Goal: Task Accomplishment & Management: Complete application form

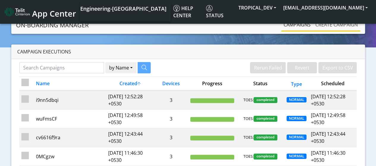
click at [336, 24] on link "Create campaign" at bounding box center [336, 25] width 47 height 12
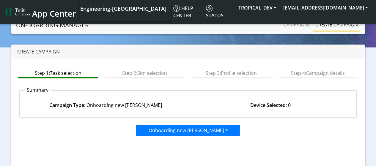
scroll to position [84, 0]
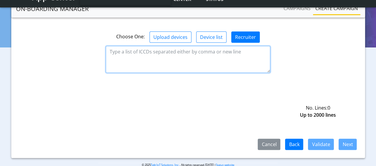
click at [188, 58] on textarea at bounding box center [188, 59] width 164 height 27
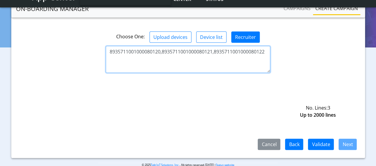
type textarea "8935711001000080120,8935711001000080121,8935711001000080122"
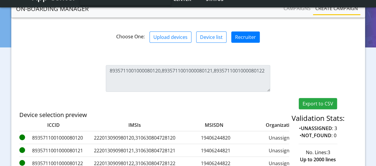
scroll to position [104, 0]
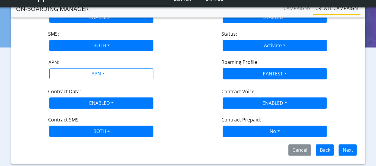
scroll to position [94, 0]
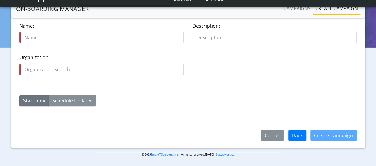
click at [102, 37] on input "text" at bounding box center [101, 37] width 164 height 11
type input "PegAHSQ"
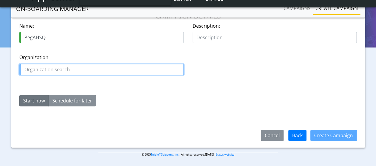
click at [102, 69] on input "text" at bounding box center [101, 69] width 164 height 11
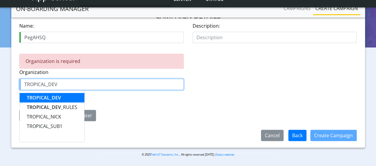
click at [44, 97] on span "TROPICAL_DEV" at bounding box center [44, 97] width 34 height 7
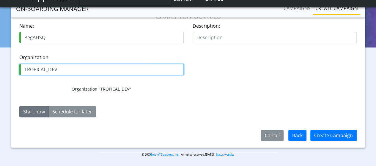
type input "TROPICAL_DEV"
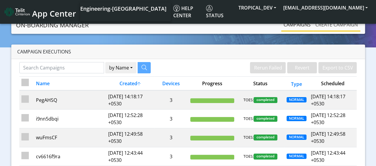
click at [336, 24] on link "Create campaign" at bounding box center [336, 25] width 47 height 12
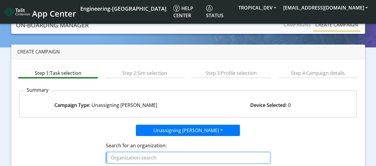
click at [188, 157] on input "text" at bounding box center [188, 157] width 164 height 11
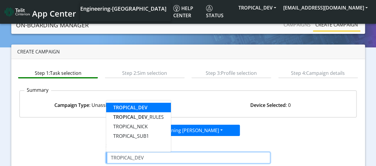
type input "TROPICAL_DEV"
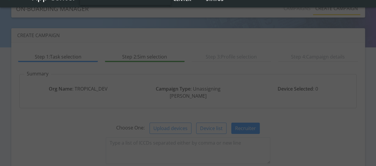
scroll to position [84, 0]
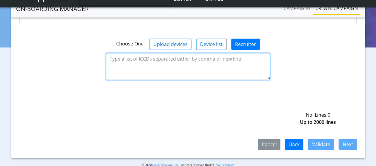
click at [188, 58] on textarea at bounding box center [188, 66] width 164 height 27
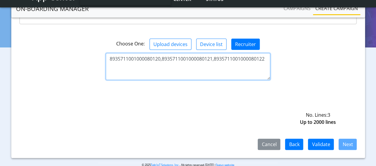
type textarea "8935711001000080120,8935711001000080121,8935711001000080122"
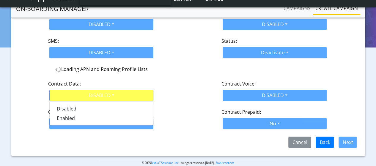
scroll to position [117, 0]
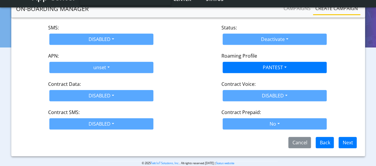
scroll to position [94, 0]
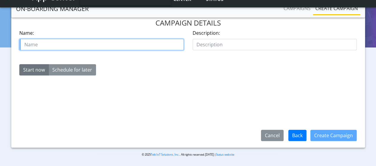
click at [102, 39] on input "text" at bounding box center [101, 44] width 164 height 11
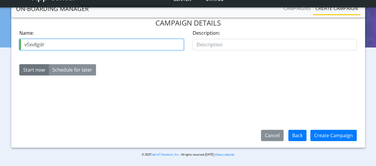
type input "v5xv8gdr"
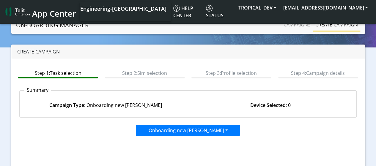
scroll to position [84, 0]
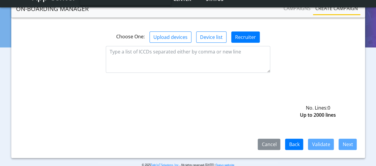
click at [188, 58] on textarea at bounding box center [188, 59] width 164 height 27
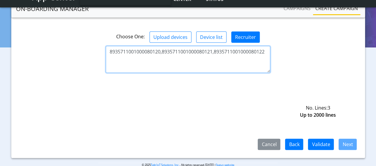
type textarea "8935711001000080120,8935711001000080121,8935711001000080122"
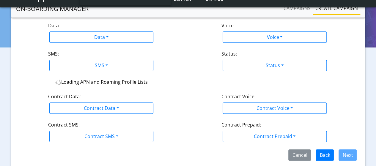
scroll to position [104, 0]
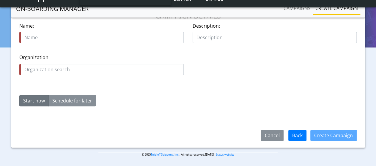
scroll to position [94, 0]
click at [102, 37] on input "text" at bounding box center [101, 37] width 164 height 11
type input "CEwEZ3ij"
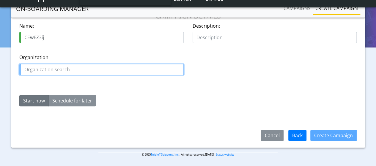
click at [102, 69] on input "text" at bounding box center [101, 69] width 164 height 11
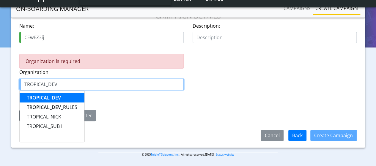
click at [44, 97] on span "TROPICAL_DEV" at bounding box center [44, 97] width 34 height 7
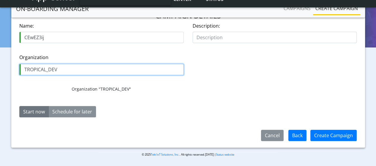
type input "TROPICAL_DEV"
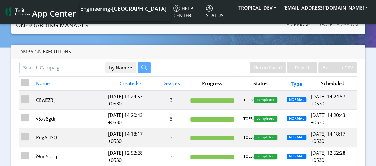
click at [336, 24] on link "Create campaign" at bounding box center [336, 25] width 47 height 12
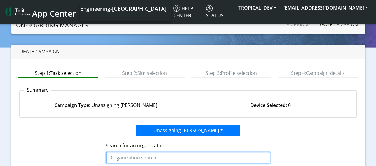
click at [188, 157] on input "text" at bounding box center [188, 157] width 164 height 11
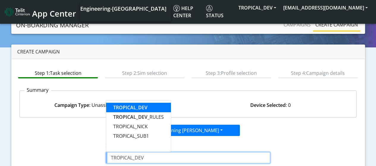
type input "TROPICAL_DEV"
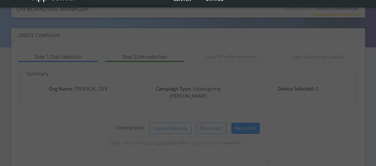
scroll to position [84, 0]
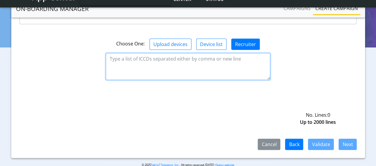
click at [188, 58] on textarea at bounding box center [188, 66] width 164 height 27
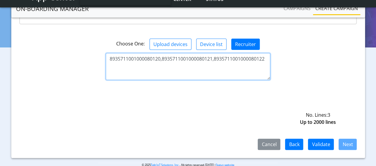
type textarea "8935711001000080120,8935711001000080121,8935711001000080122"
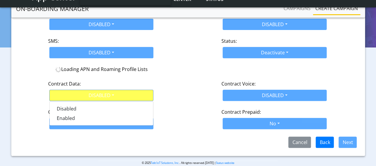
scroll to position [117, 0]
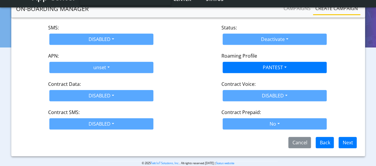
scroll to position [94, 0]
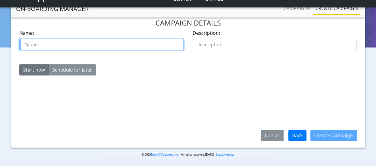
click at [102, 39] on input "text" at bounding box center [101, 44] width 164 height 11
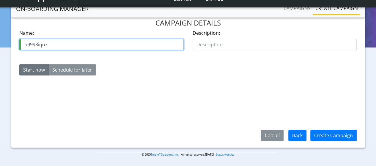
type input "p9998iquz"
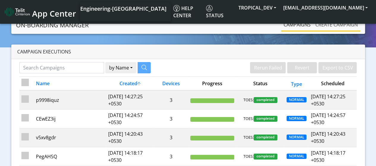
click at [336, 24] on link "Create campaign" at bounding box center [336, 25] width 47 height 12
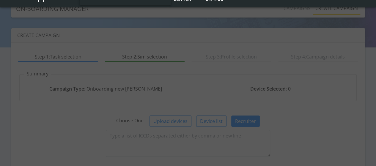
scroll to position [84, 0]
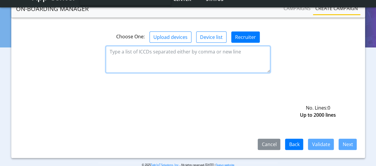
click at [188, 58] on textarea at bounding box center [188, 59] width 164 height 27
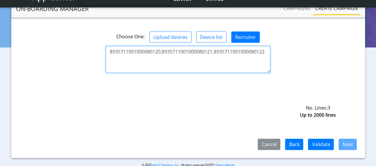
type textarea "8935711001000080120,8935711001000080121,8935711001000080122"
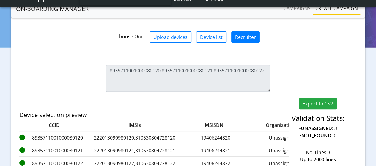
scroll to position [104, 0]
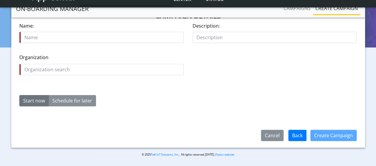
scroll to position [94, 0]
click at [102, 37] on input "text" at bounding box center [101, 37] width 164 height 11
type input "1LsUpfWa"
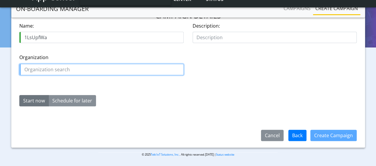
click at [102, 69] on input "text" at bounding box center [101, 69] width 164 height 11
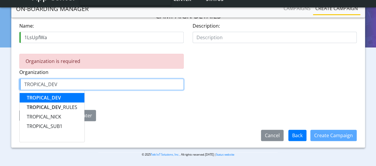
click at [44, 97] on span "TROPICAL_DEV" at bounding box center [44, 97] width 34 height 7
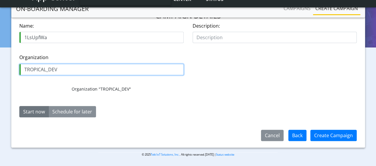
type input "TROPICAL_DEV"
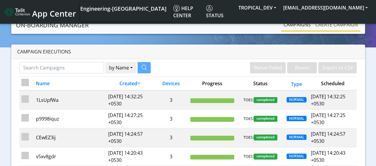
click at [336, 24] on link "Create campaign" at bounding box center [336, 25] width 47 height 12
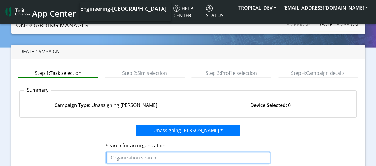
click at [188, 157] on input "text" at bounding box center [188, 157] width 164 height 11
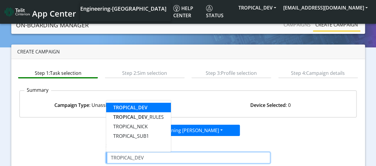
type input "TROPICAL_DEV"
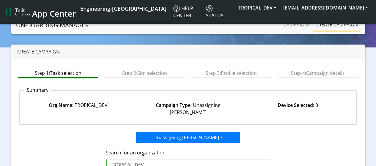
scroll to position [84, 0]
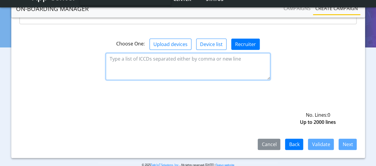
click at [188, 58] on textarea at bounding box center [188, 66] width 164 height 27
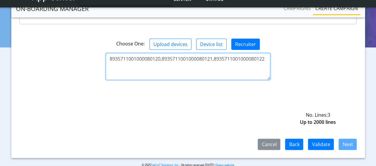
type textarea "8935711001000080120,8935711001000080121,8935711001000080122"
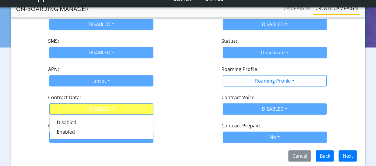
scroll to position [117, 0]
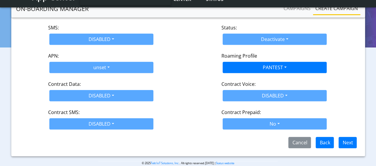
scroll to position [94, 0]
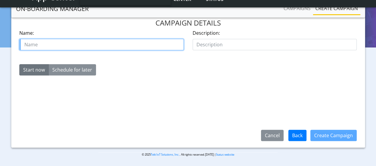
click at [102, 39] on input "text" at bounding box center [101, 44] width 164 height 11
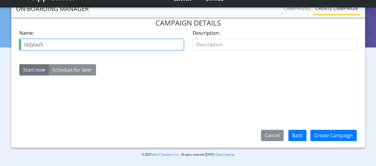
type input "ld2ytaz5"
